Goal: Task Accomplishment & Management: Manage account settings

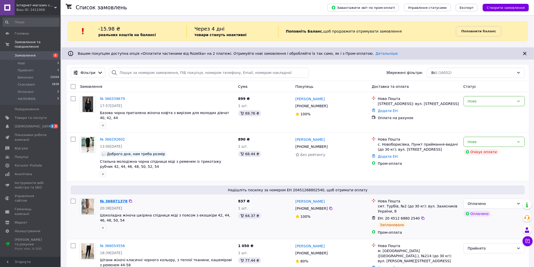
click at [114, 199] on link "№ 366071378" at bounding box center [114, 201] width 28 height 4
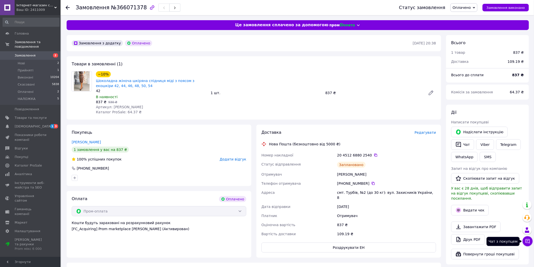
click at [527, 241] on icon at bounding box center [527, 241] width 5 height 5
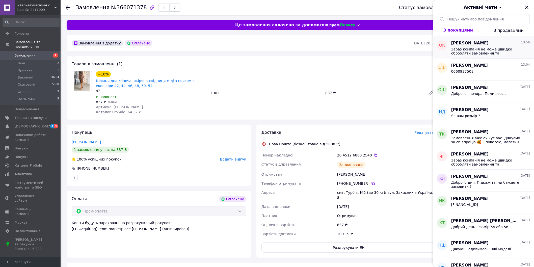
click at [469, 48] on span "Зараз компанія не може швидко обробляти замовлення та повідомлення, оскільки за…" at bounding box center [487, 51] width 72 height 8
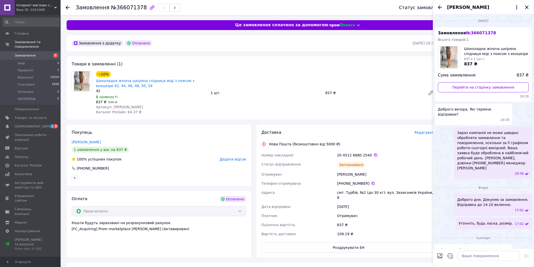
scroll to position [47, 0]
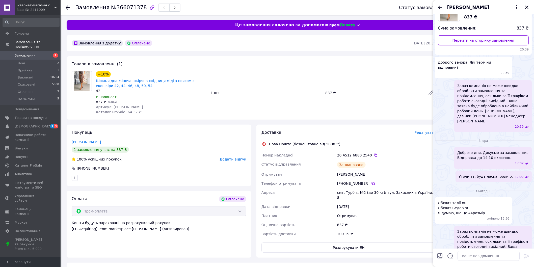
click at [466, 200] on span "Обхват талії 80 Обхват Бедер 90 Я думаю, що це 44розмір." at bounding box center [462, 207] width 48 height 15
drag, startPoint x: 465, startPoint y: 192, endPoint x: 437, endPoint y: 185, distance: 29.3
click at [437, 197] on div "Обхват талії 80 Обхват Бедер 90 Я думаю, що це 44розмір. змінено 13:56" at bounding box center [473, 210] width 77 height 26
copy span "Обхват талії 80 Обхват [GEOGRAPHIC_DATA] 90"
drag, startPoint x: 525, startPoint y: 7, endPoint x: 525, endPoint y: 11, distance: 4.3
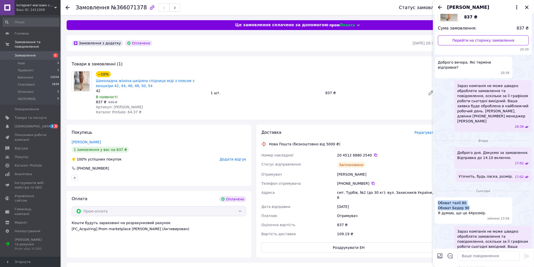
click at [525, 8] on icon "Закрити" at bounding box center [527, 7] width 6 height 6
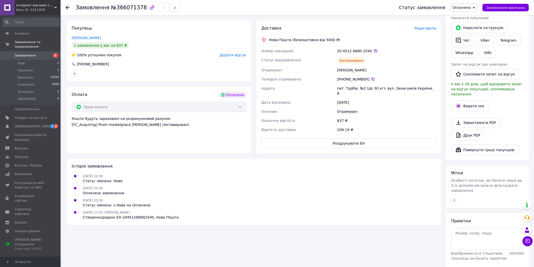
scroll to position [112, 0]
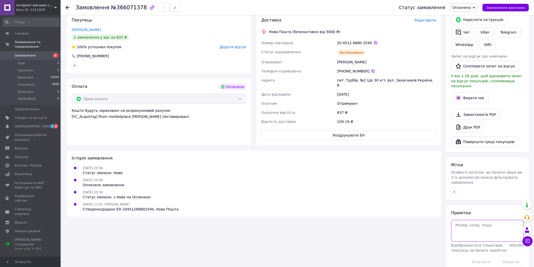
click at [465, 220] on textarea at bounding box center [487, 231] width 73 height 22
paste textarea "Обхват талії 80 Обхват [GEOGRAPHIC_DATA] 90"
drag, startPoint x: 520, startPoint y: 251, endPoint x: 501, endPoint y: 262, distance: 21.7
click at [519, 257] on button "Зберегти" at bounding box center [511, 262] width 26 height 10
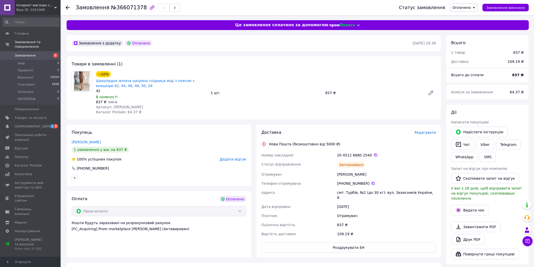
scroll to position [28, 0]
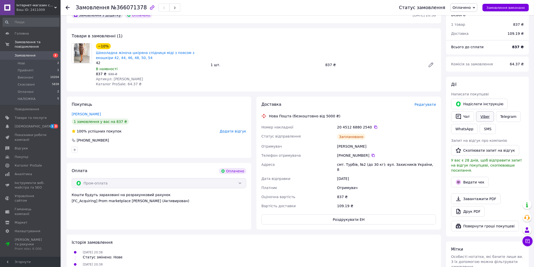
click at [486, 116] on link "Viber" at bounding box center [485, 116] width 18 height 11
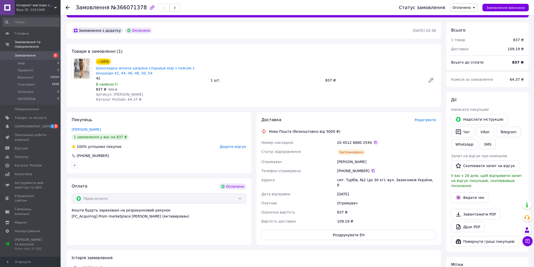
scroll to position [0, 0]
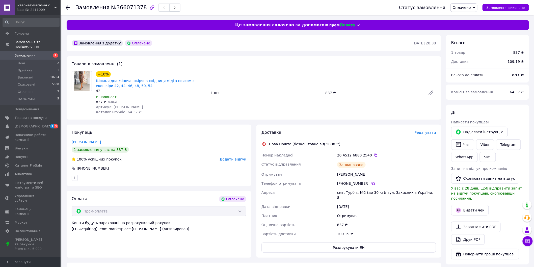
click at [119, 172] on div "Покупець [PERSON_NAME] 1 замовлення у вас на 837 ₴ 100% успішних покупок Додати…" at bounding box center [159, 155] width 185 height 61
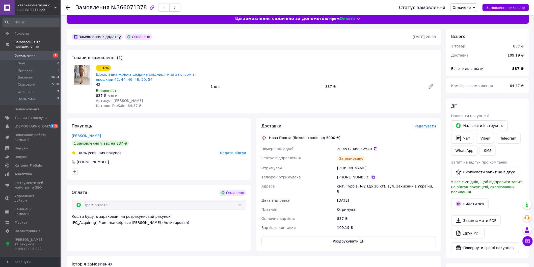
scroll to position [112, 0]
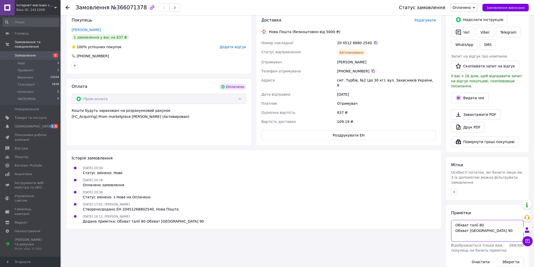
click at [453, 220] on textarea "Обхват талії 80 Обхват [GEOGRAPHIC_DATA] 90" at bounding box center [487, 231] width 73 height 22
type textarea "розмір 44 Обхват талії 80 Обхват Бедер 90"
drag, startPoint x: 513, startPoint y: 249, endPoint x: 288, endPoint y: 150, distance: 245.1
click at [512, 257] on button "Зберегти" at bounding box center [511, 262] width 26 height 10
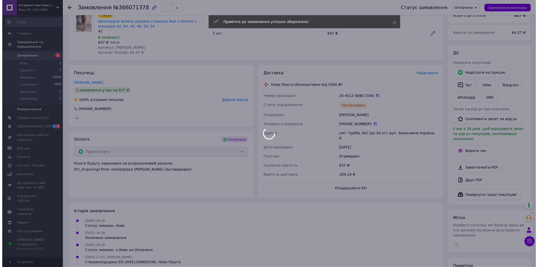
scroll to position [0, 0]
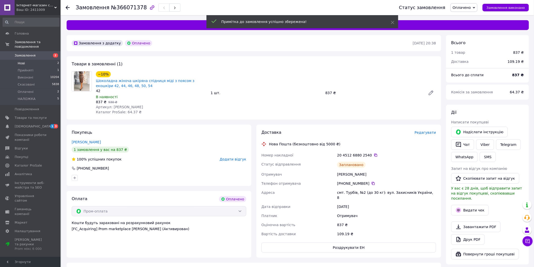
click at [23, 61] on span "Нові" at bounding box center [21, 63] width 7 height 5
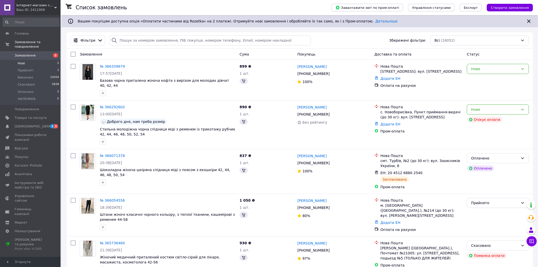
click at [23, 61] on span "Нові" at bounding box center [21, 63] width 7 height 5
